Goal: Information Seeking & Learning: Learn about a topic

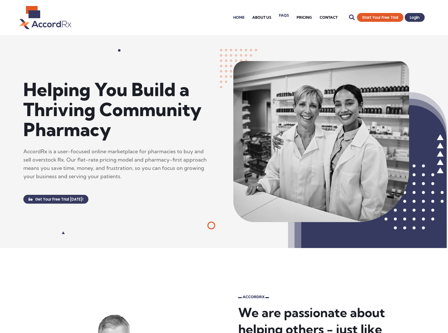
click at [287, 16] on link "FAQs" at bounding box center [284, 15] width 18 height 21
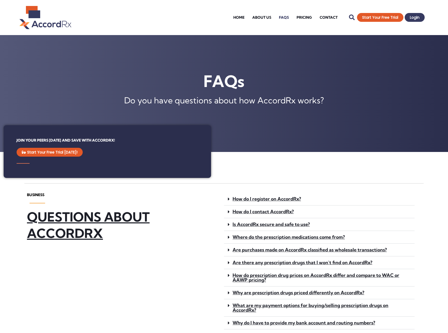
click at [272, 234] on link "Where do the prescription medications come from?" at bounding box center [289, 237] width 112 height 6
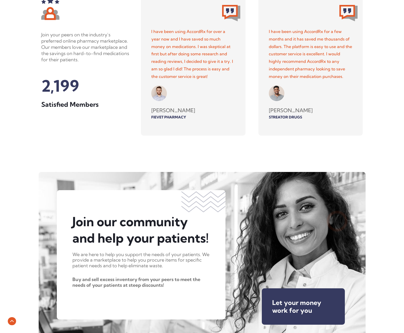
scroll to position [1360, 0]
